Goal: Task Accomplishment & Management: Manage account settings

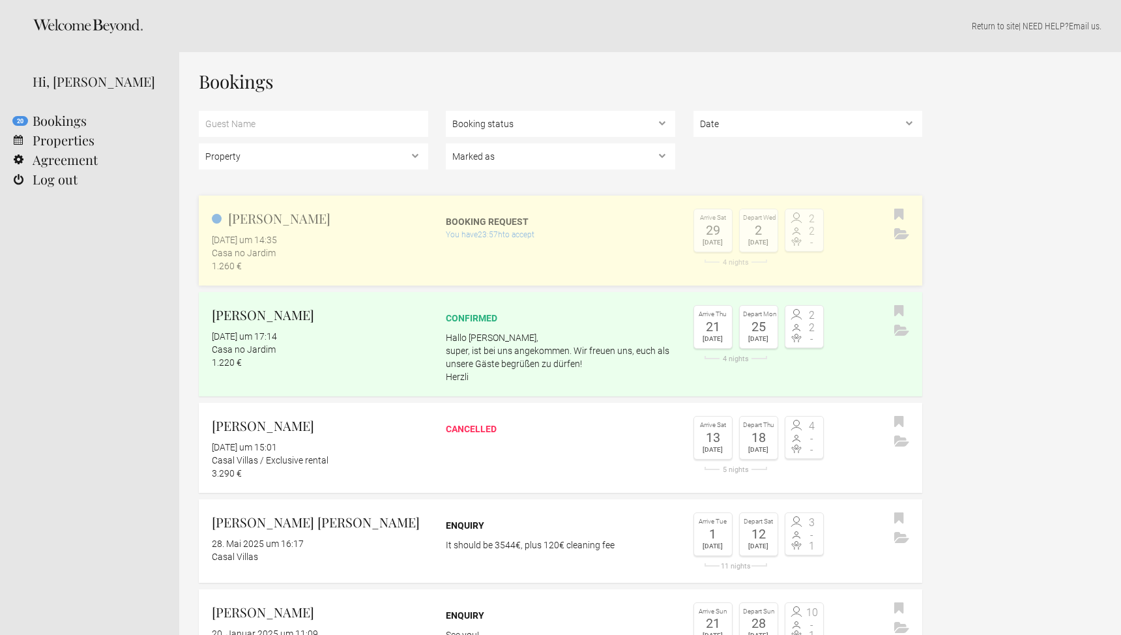
click at [492, 228] on div "You have 23:57h to accept" at bounding box center [560, 234] width 229 height 13
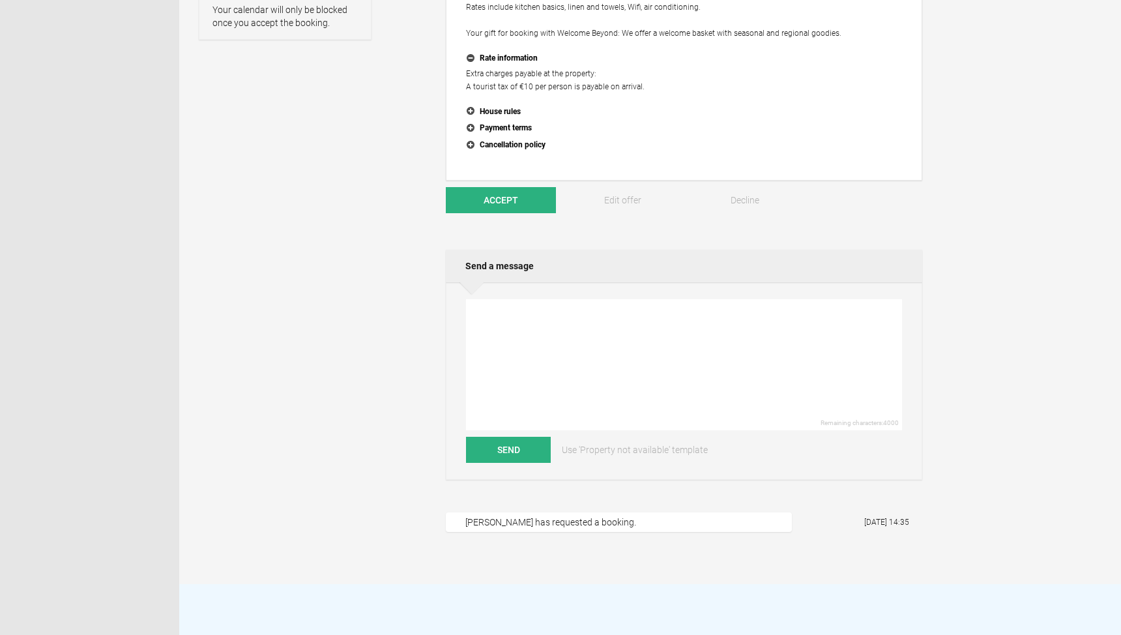
scroll to position [280, 0]
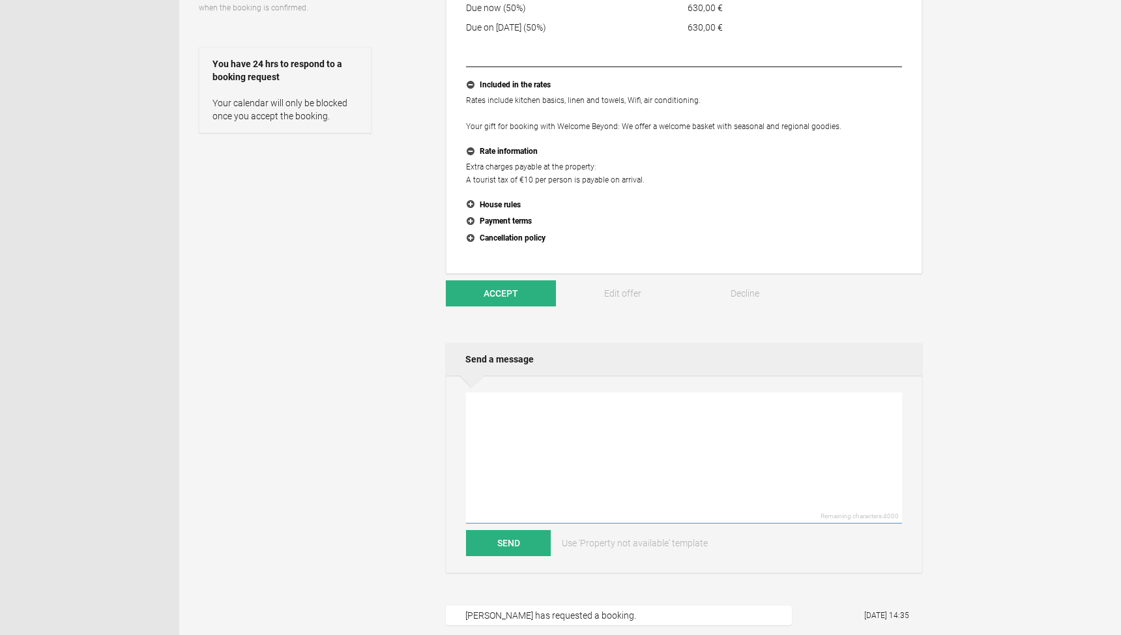
click at [514, 414] on textarea at bounding box center [684, 457] width 436 height 131
type textarea "H"
type textarea "So schön, euch noch einmal Willkommen zu heißen :) Vielleicht dieses Mal in [GE…"
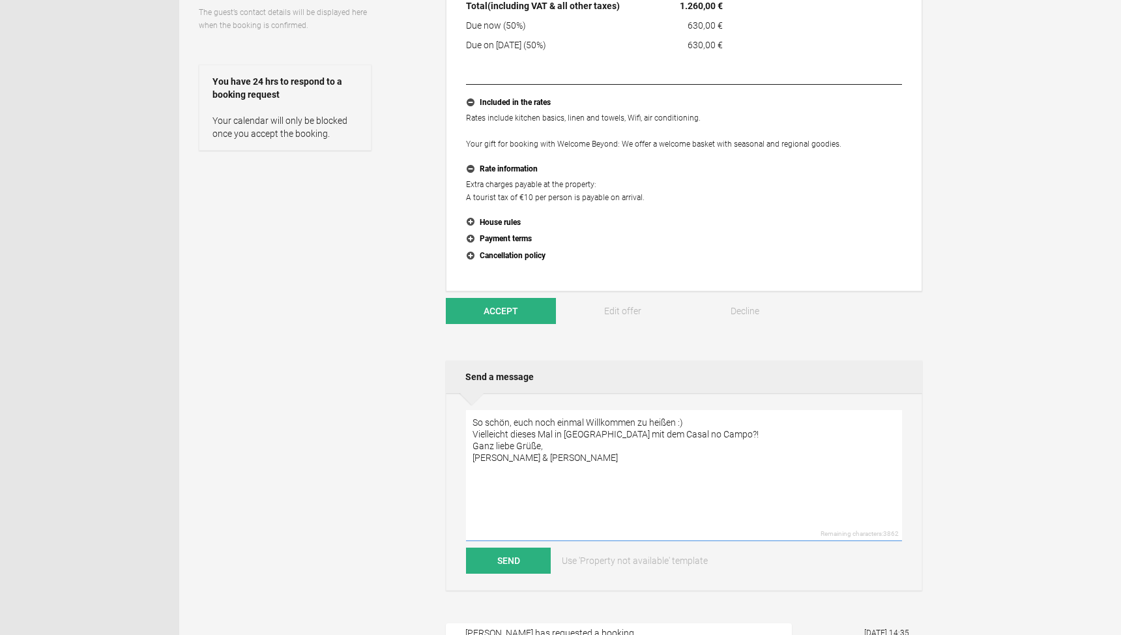
scroll to position [312, 0]
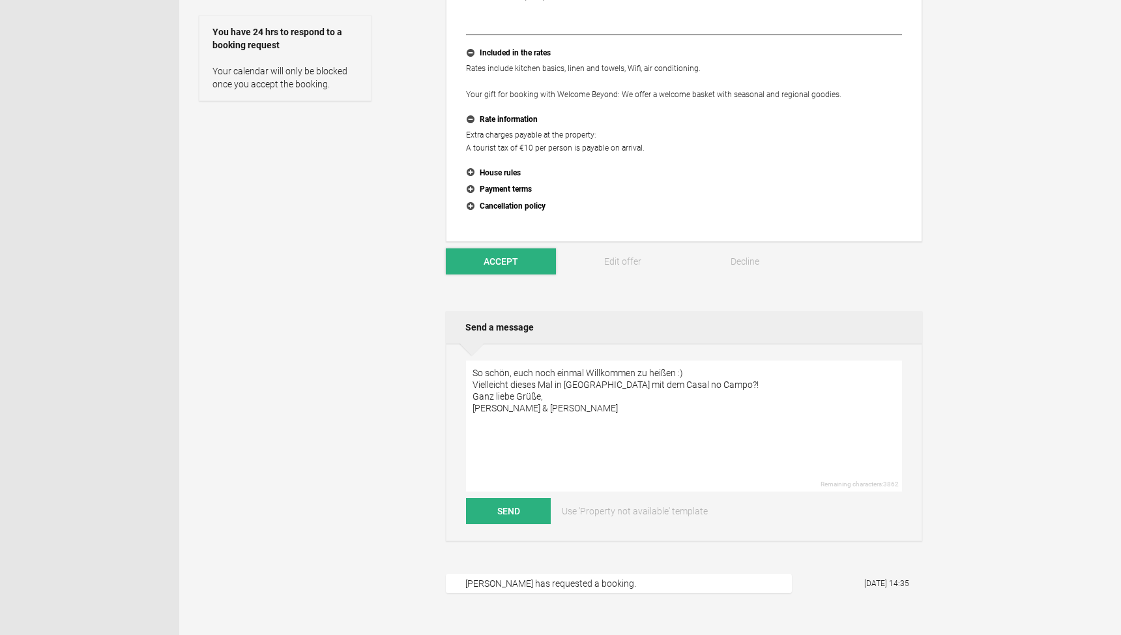
click at [491, 262] on span "Accept" at bounding box center [501, 261] width 35 height 10
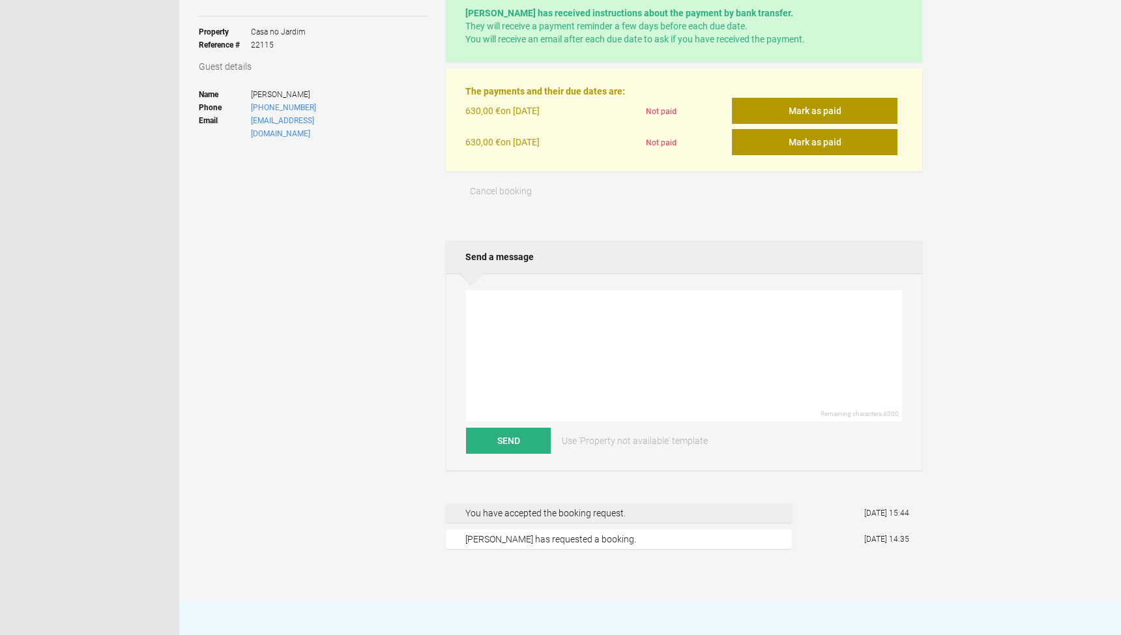
scroll to position [233, 0]
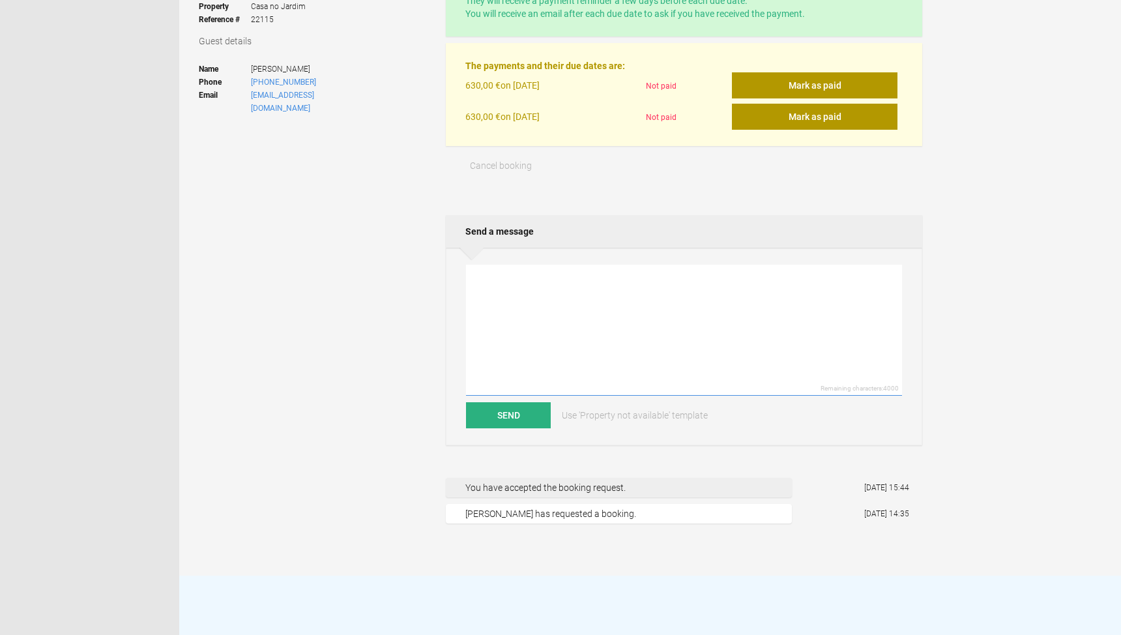
click at [553, 292] on textarea at bounding box center [684, 330] width 436 height 131
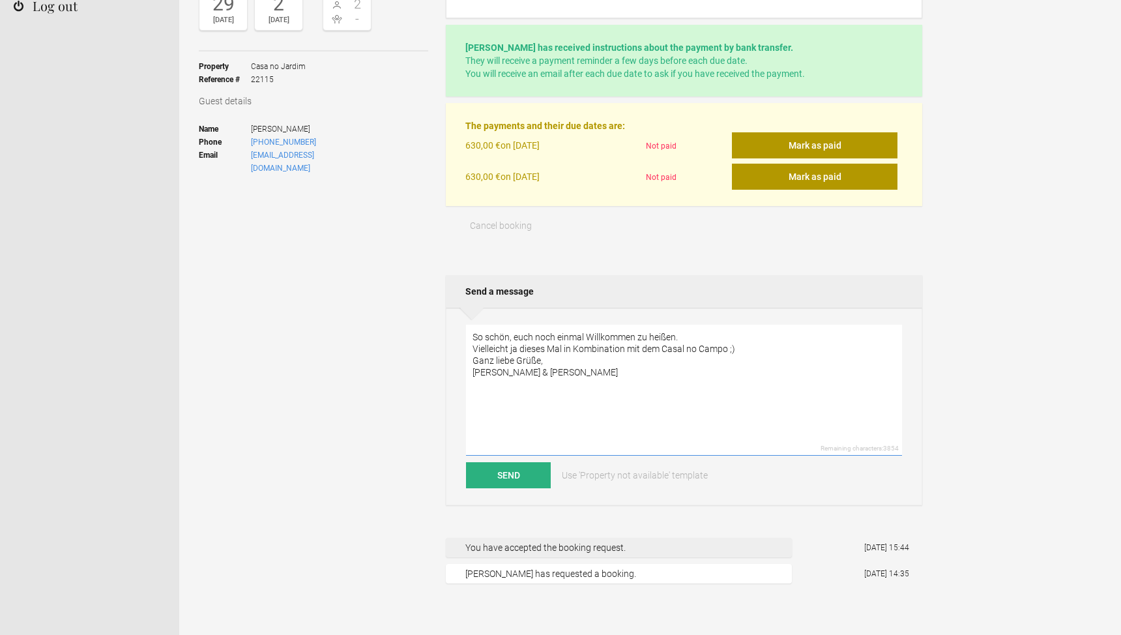
scroll to position [277, 0]
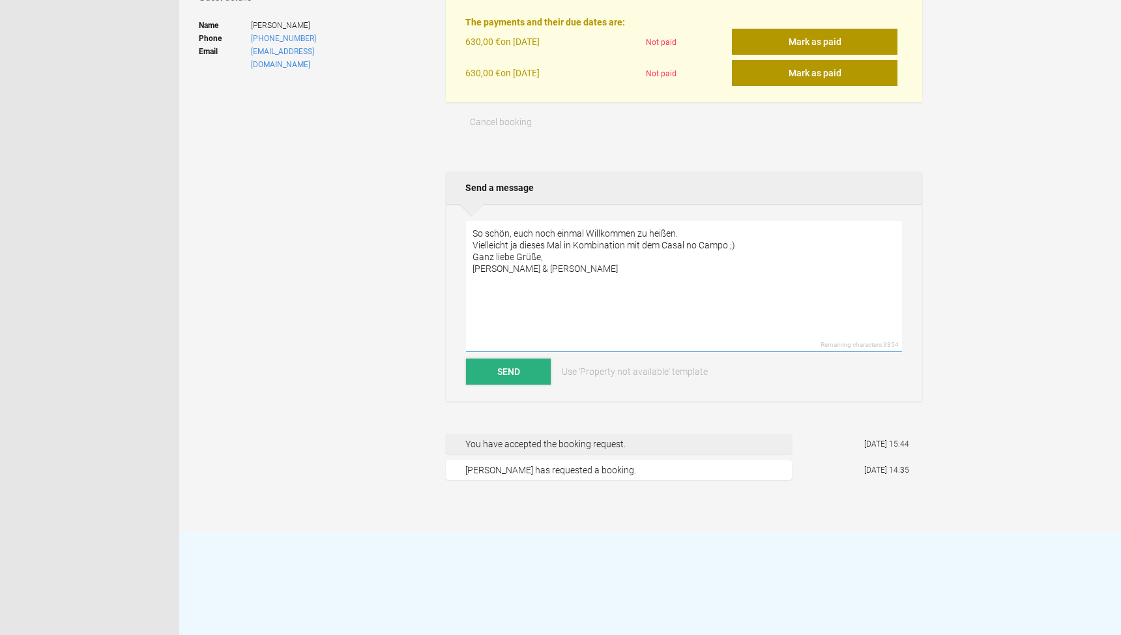
type textarea "So schön, euch noch einmal Willkommen zu heißen. Vielleicht ja dieses Mal in Ko…"
click at [513, 371] on button "Send" at bounding box center [508, 371] width 85 height 26
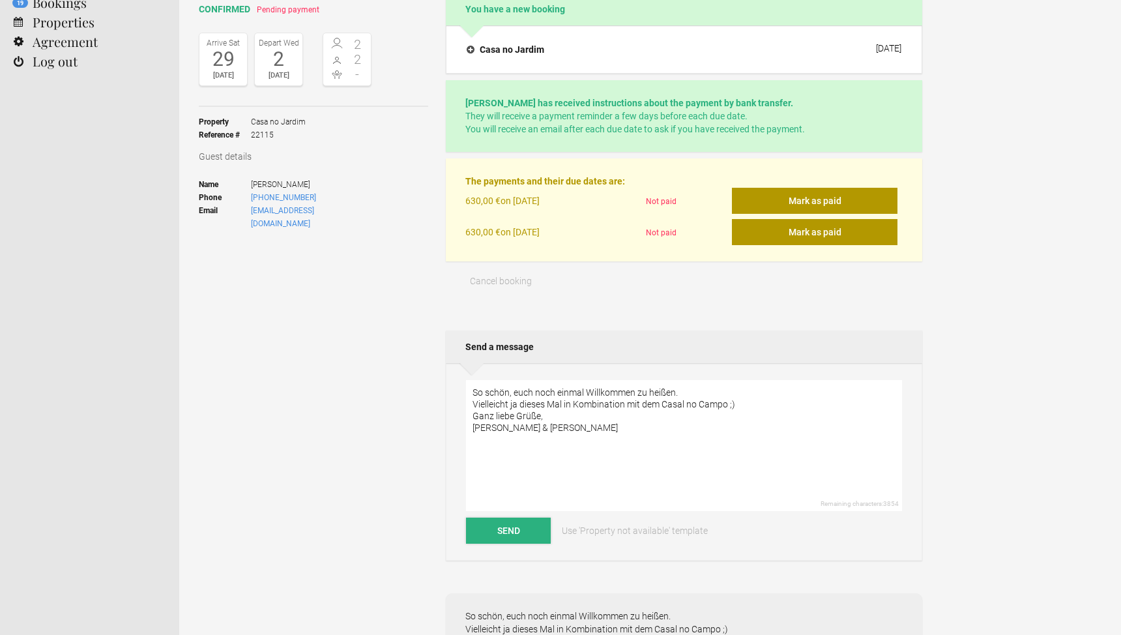
scroll to position [0, 0]
